Goal: Information Seeking & Learning: Learn about a topic

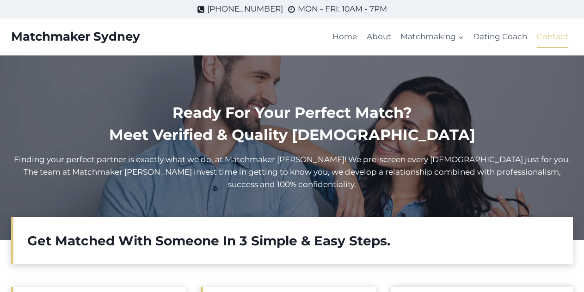
click at [558, 37] on link "Contact" at bounding box center [552, 37] width 41 height 22
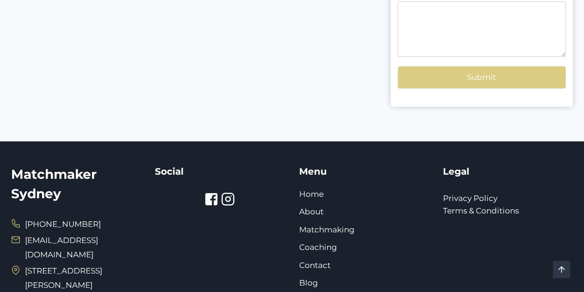
scroll to position [335, 0]
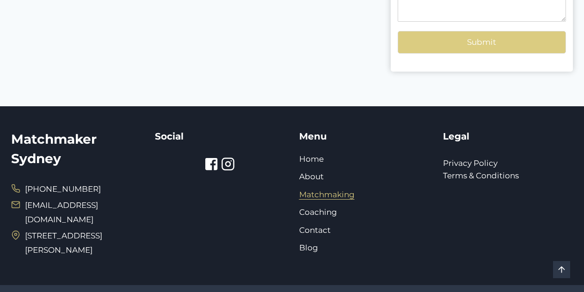
click at [340, 195] on link "Matchmaking" at bounding box center [326, 194] width 55 height 9
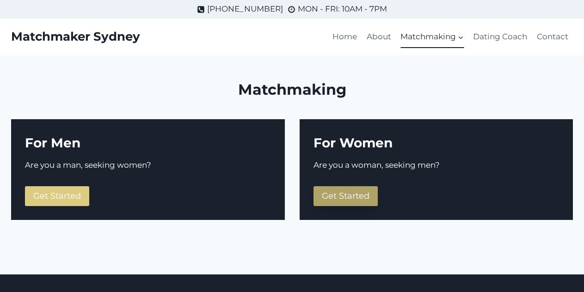
click at [363, 196] on span "Get Started" at bounding box center [346, 196] width 48 height 10
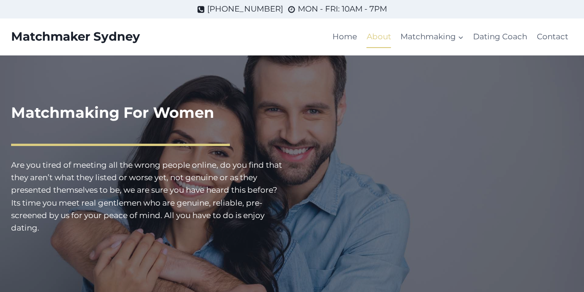
click at [375, 37] on link "About" at bounding box center [379, 37] width 34 height 22
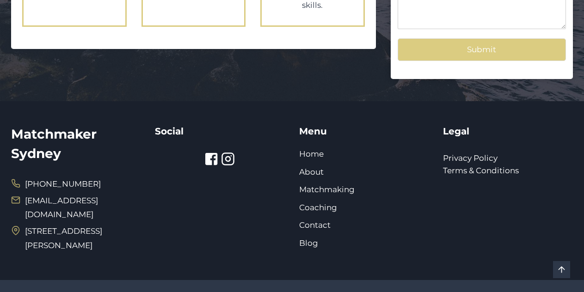
scroll to position [1137, 0]
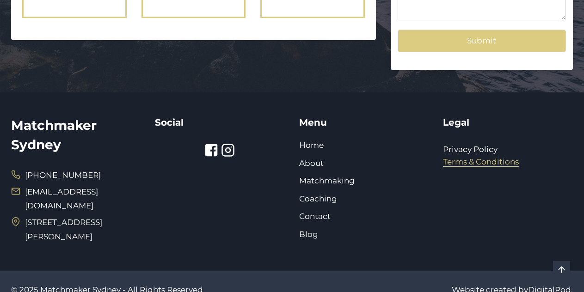
click at [465, 157] on link "Terms & Conditions" at bounding box center [481, 161] width 76 height 9
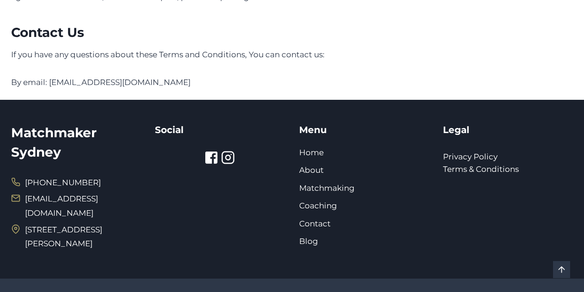
scroll to position [1976, 0]
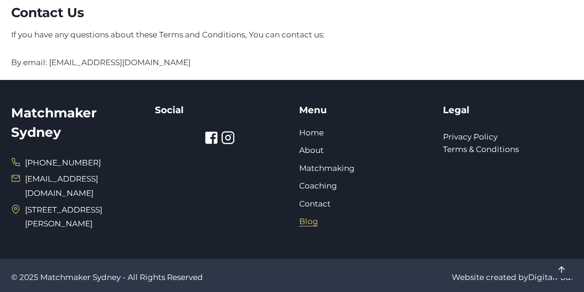
click at [308, 221] on link "Blog" at bounding box center [308, 221] width 19 height 9
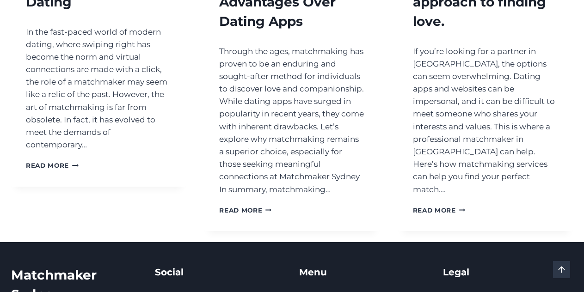
scroll to position [1789, 0]
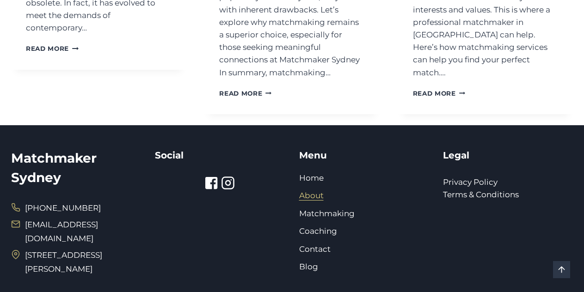
click at [310, 191] on link "About" at bounding box center [311, 195] width 25 height 9
